Goal: Browse casually

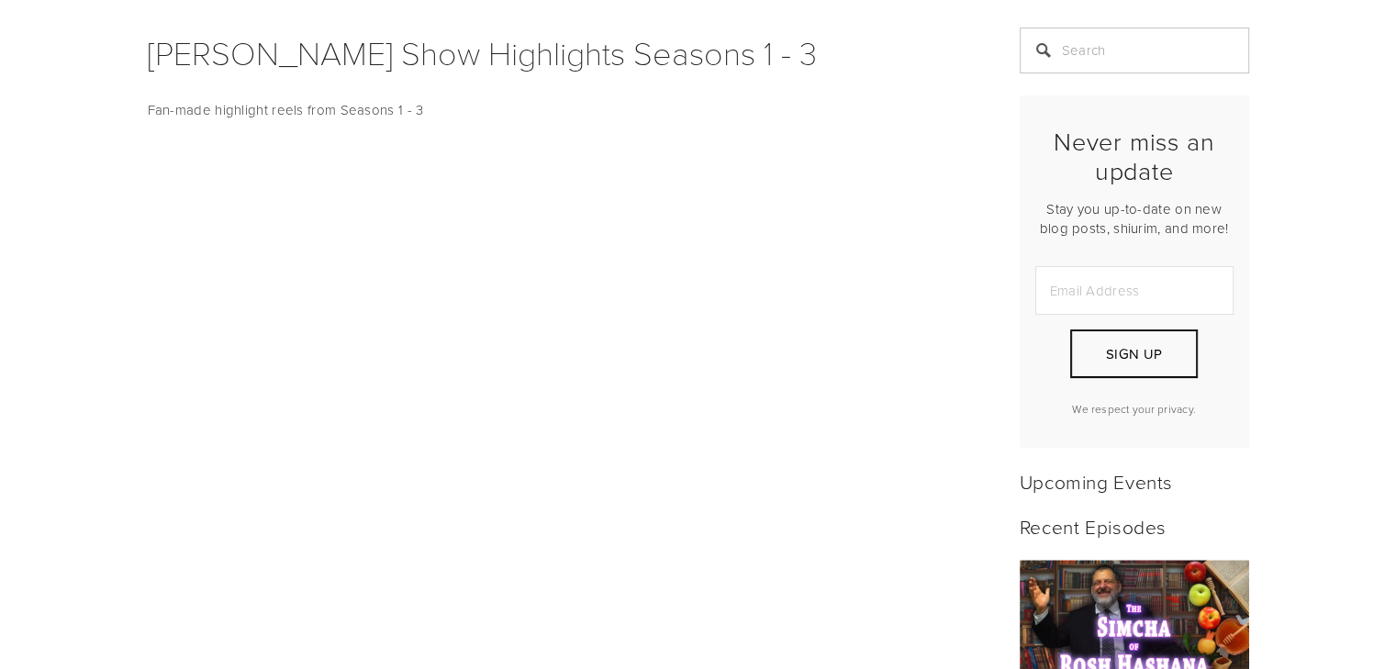
scroll to position [368, 0]
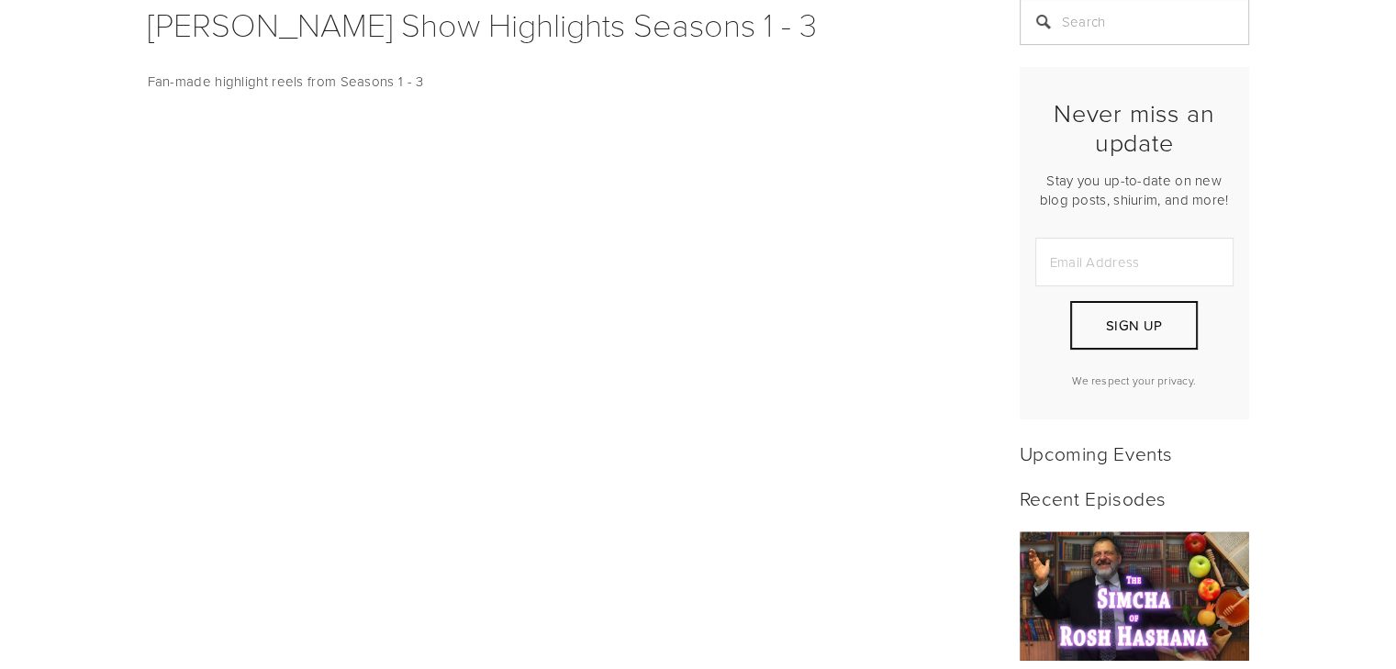
scroll to position [395, 0]
